Goal: Task Accomplishment & Management: Manage account settings

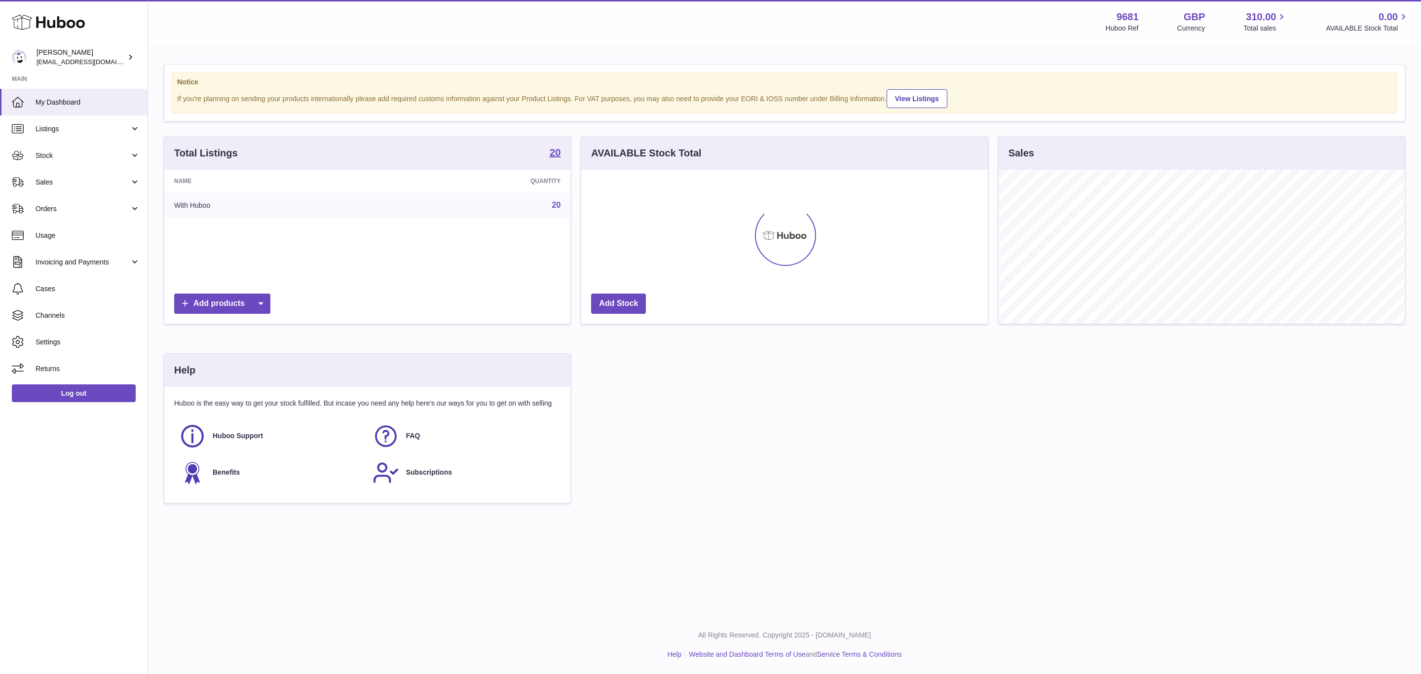
scroll to position [154, 405]
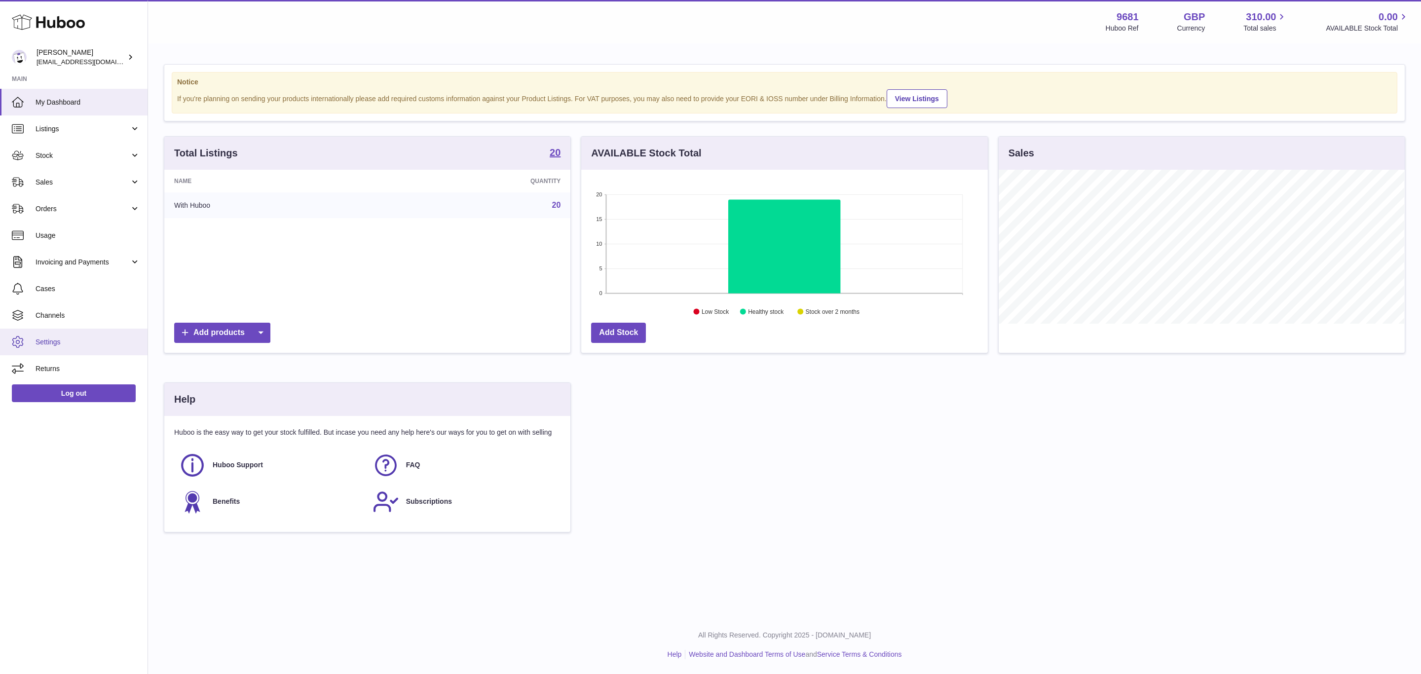
click at [77, 340] on span "Settings" at bounding box center [88, 341] width 105 height 9
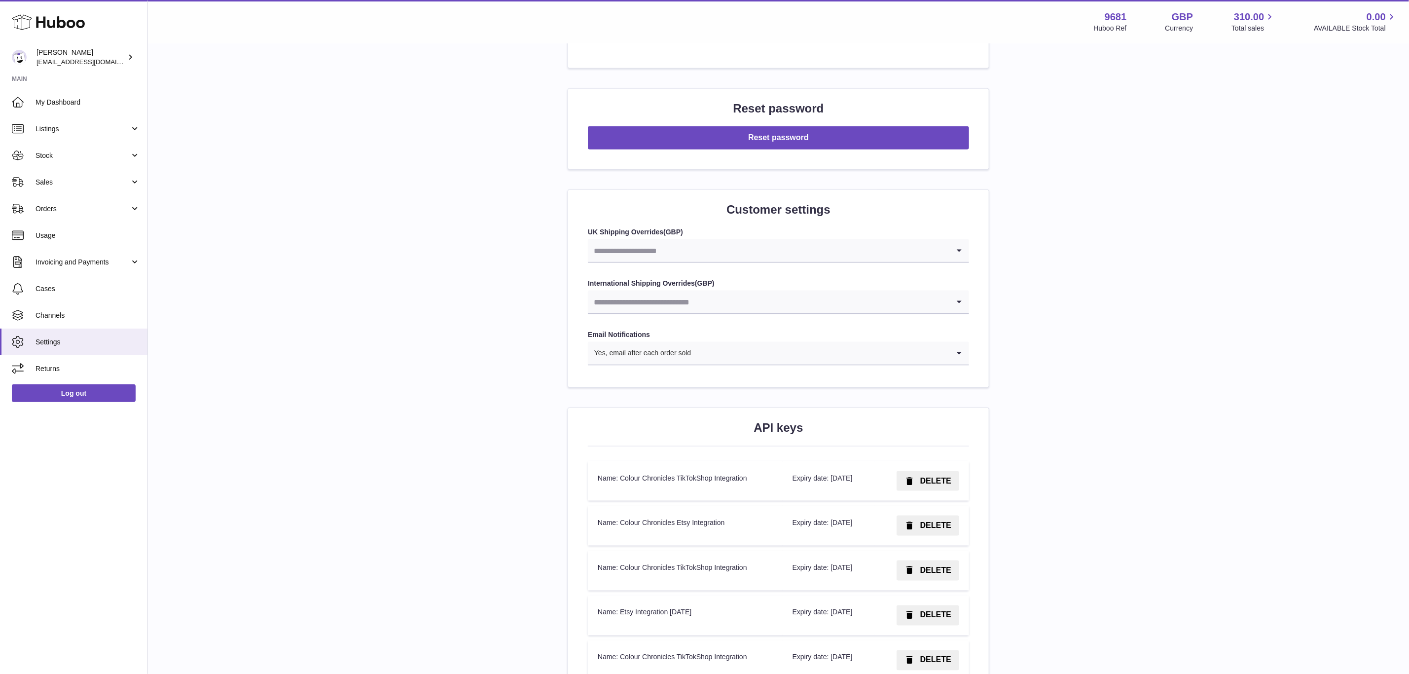
scroll to position [1036, 0]
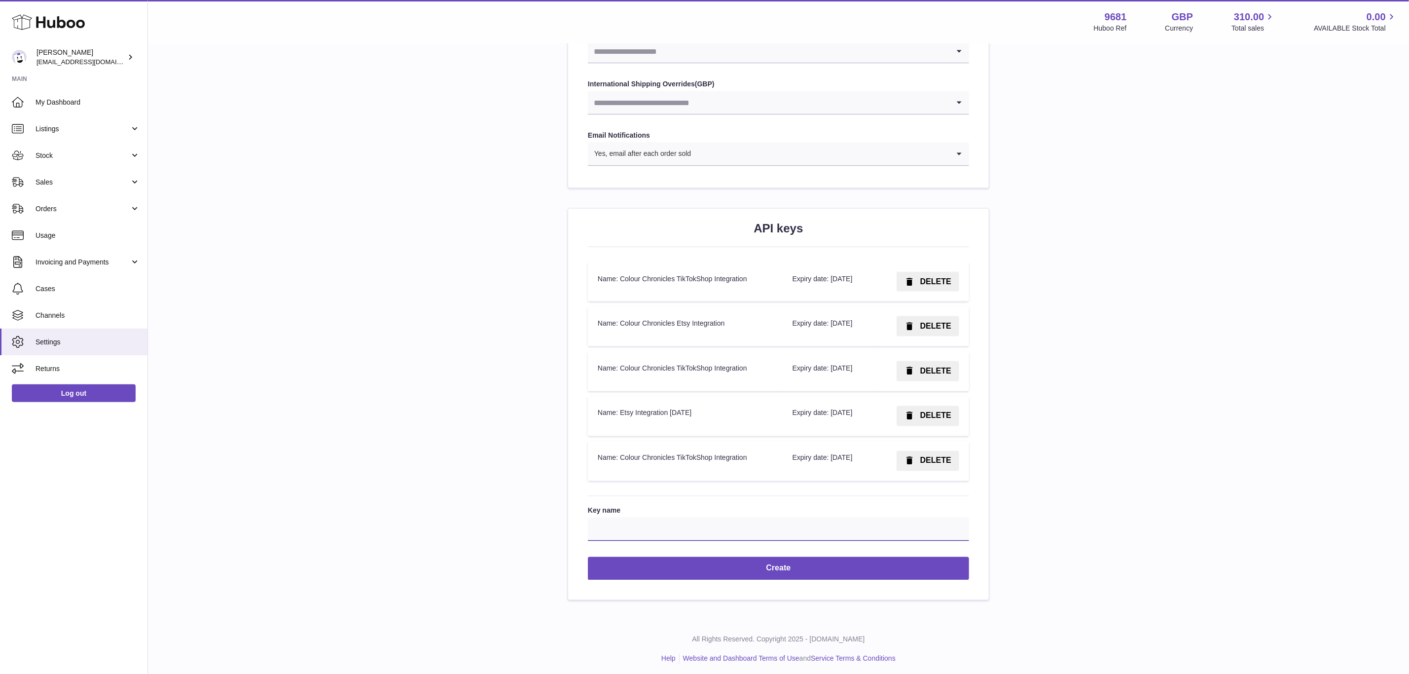
click at [733, 541] on input "Key name" at bounding box center [778, 529] width 381 height 24
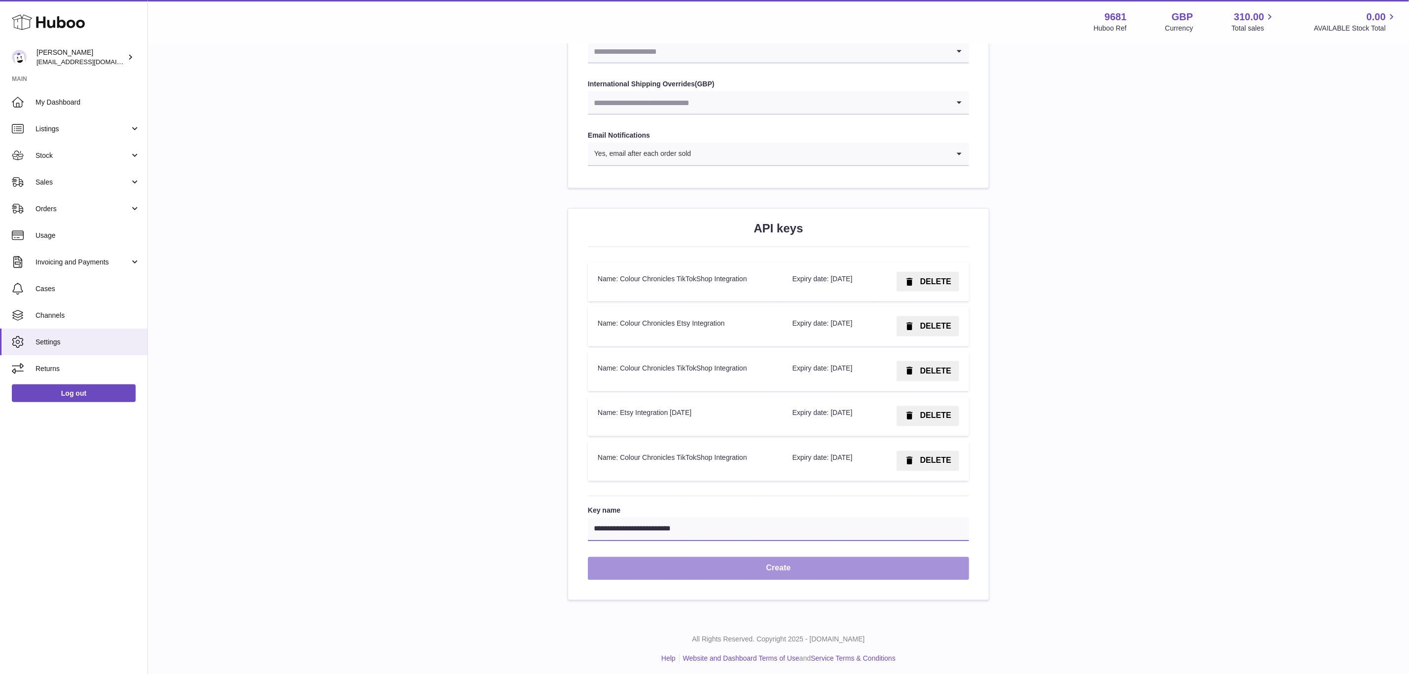
type input "**********"
click at [749, 580] on button "Create" at bounding box center [778, 568] width 381 height 23
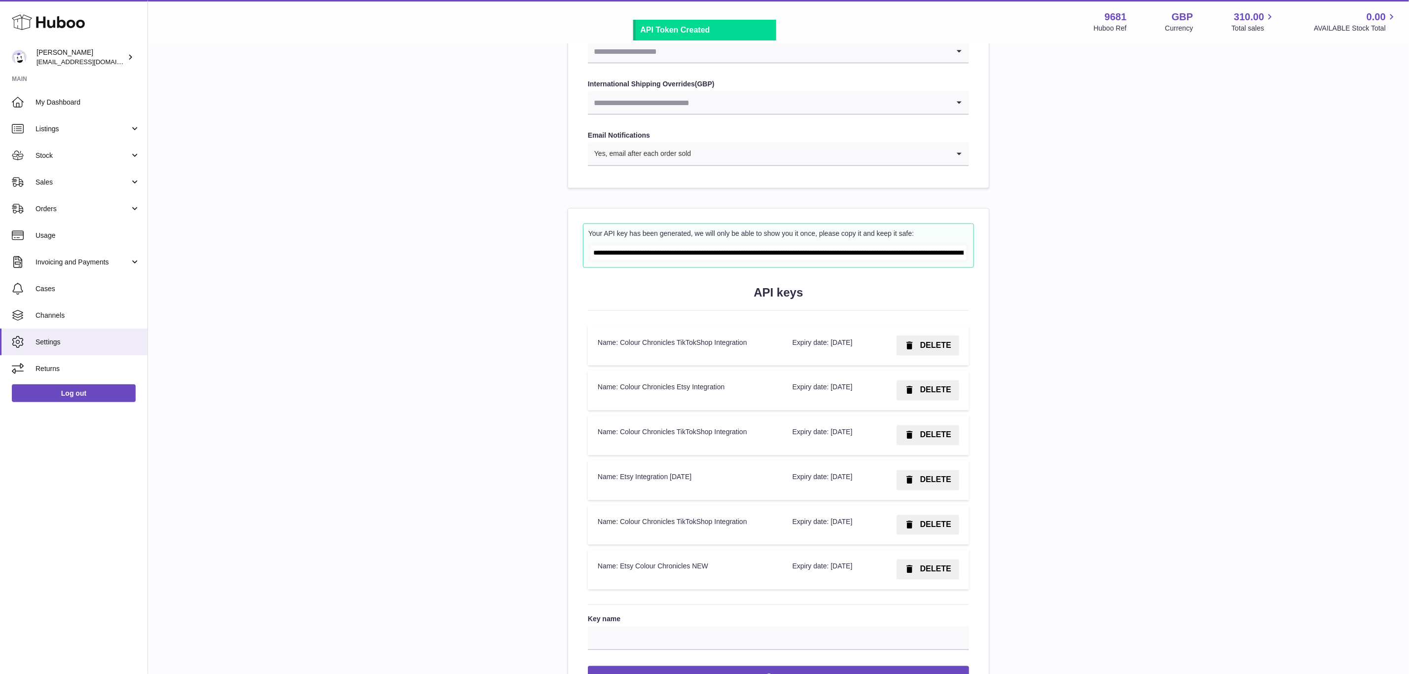
click at [767, 256] on input "**********" at bounding box center [778, 253] width 375 height 14
click at [915, 396] on span "button" at bounding box center [910, 390] width 10 height 10
click at [932, 397] on button "Confirm" at bounding box center [929, 390] width 62 height 20
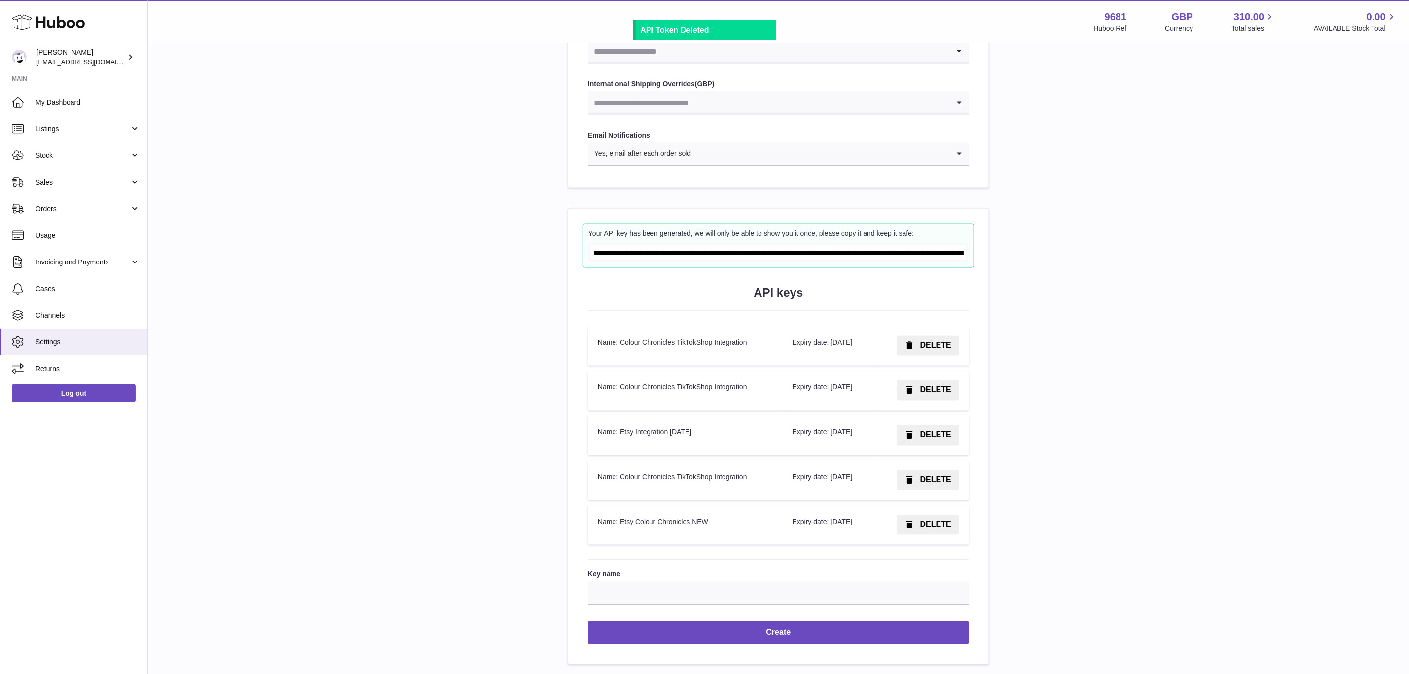
click at [915, 485] on span "button" at bounding box center [910, 480] width 10 height 10
click at [925, 514] on table "API keys Key Name Action Name: Colour Chronicles TikTokShop Integration Expiry …" at bounding box center [778, 435] width 381 height 229
click at [916, 485] on span "button" at bounding box center [911, 480] width 10 height 10
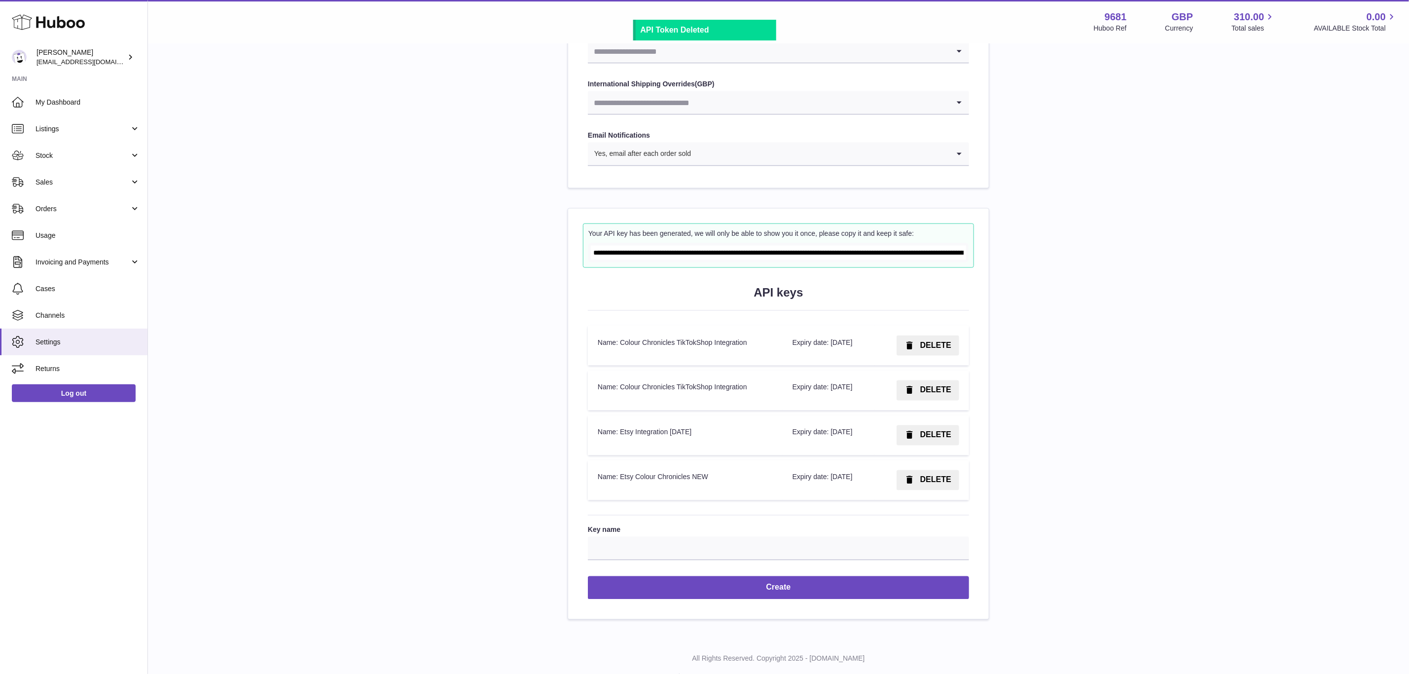
click at [925, 445] on button "DELETE" at bounding box center [928, 435] width 63 height 20
click at [925, 439] on span "Confirm" at bounding box center [936, 435] width 30 height 8
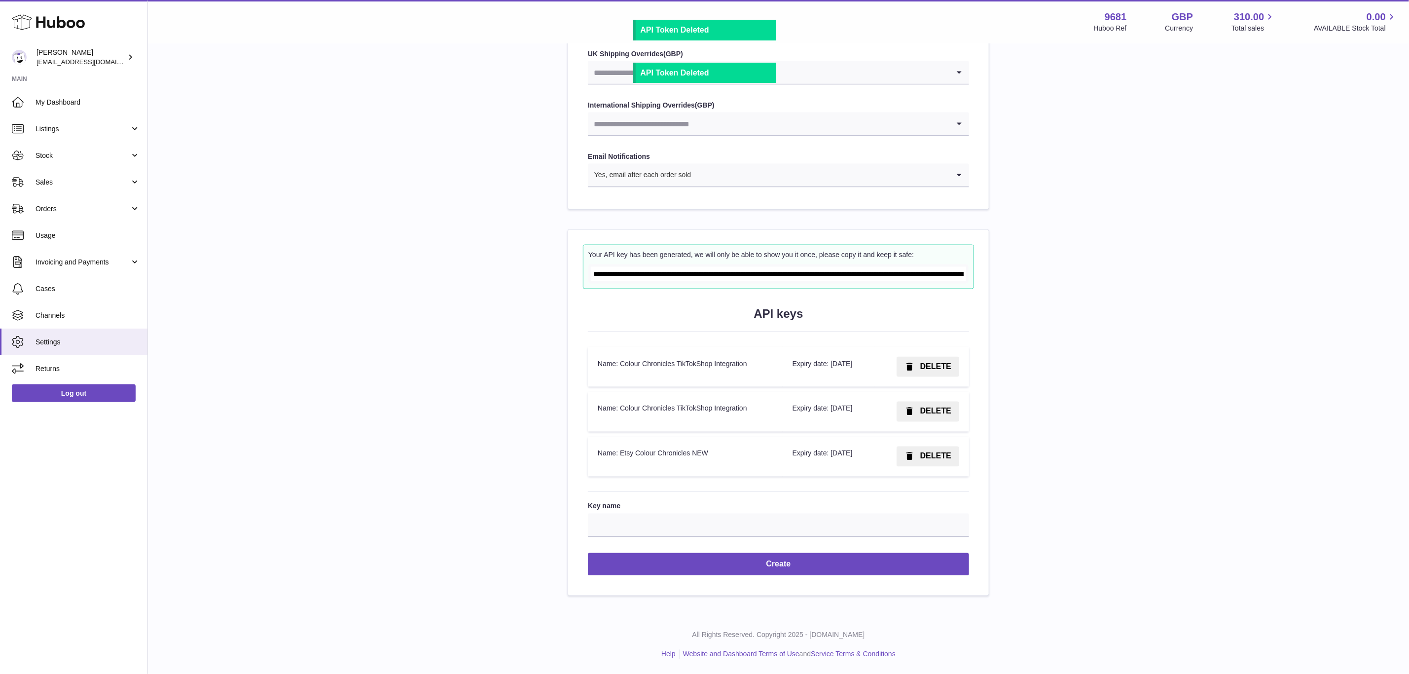
click at [940, 408] on span "DELETE" at bounding box center [935, 411] width 31 height 8
click at [928, 413] on span "Confirm" at bounding box center [936, 411] width 30 height 8
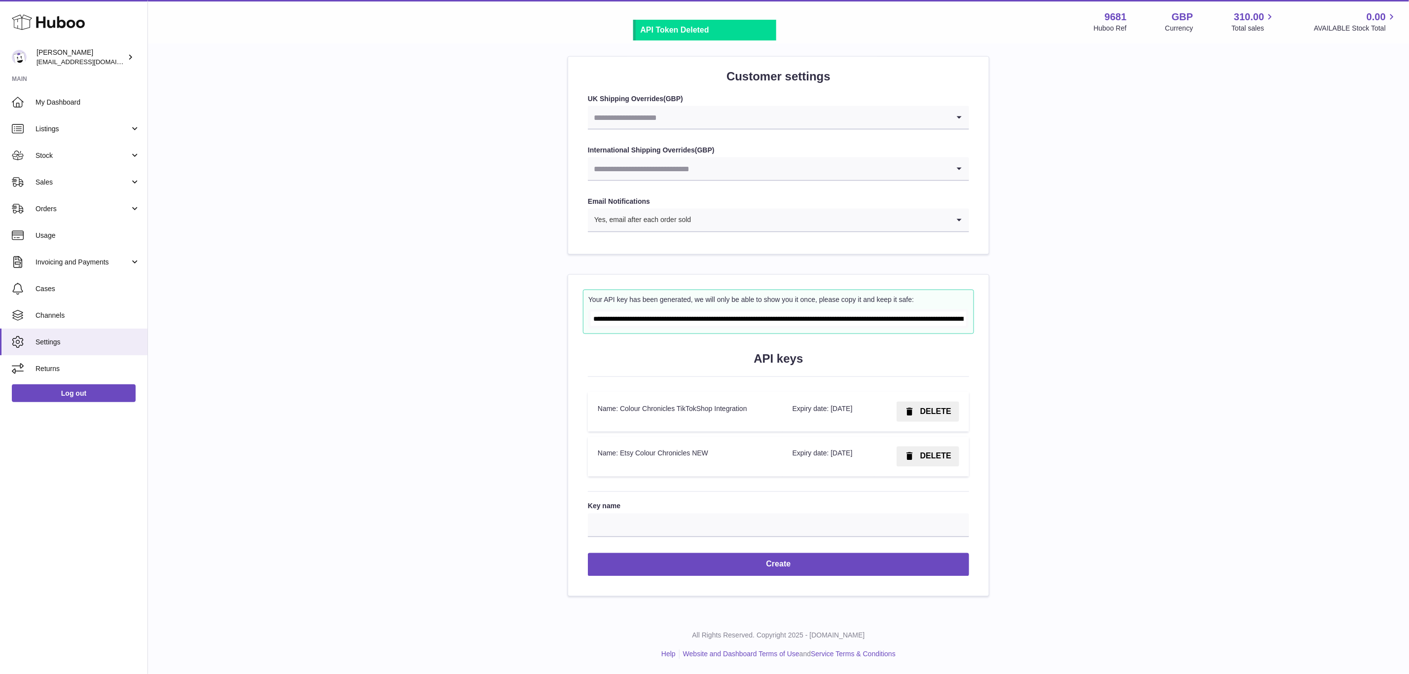
scroll to position [993, 0]
